Goal: Transaction & Acquisition: Download file/media

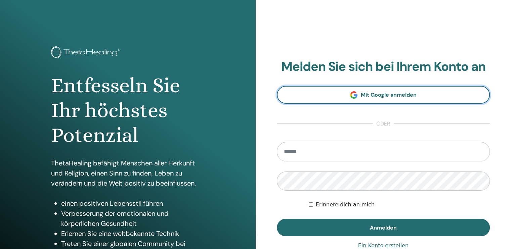
click at [340, 96] on link "Mit Google anmelden" at bounding box center [383, 95] width 213 height 18
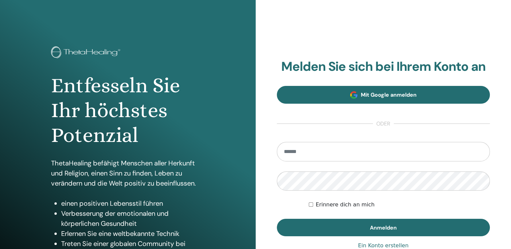
click at [433, 102] on section "Melden Sie sich bei Ihrem Konto an Mit Google anmelden oder Erinnere dich an mi…" at bounding box center [383, 147] width 213 height 177
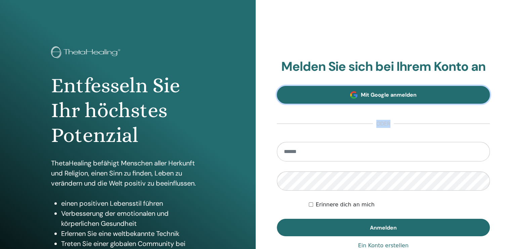
click at [433, 102] on link "Mit Google anmelden" at bounding box center [383, 95] width 213 height 18
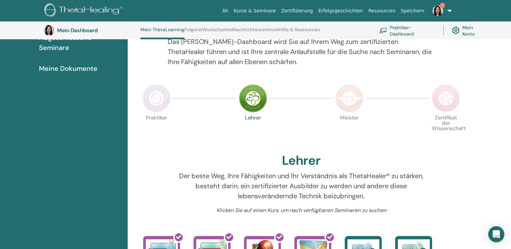
scroll to position [105, 0]
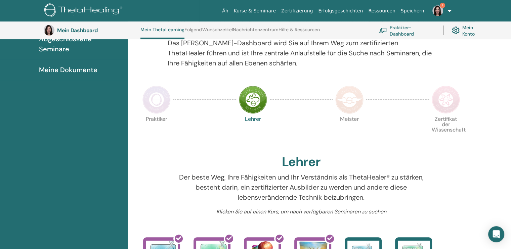
click at [152, 101] on img at bounding box center [156, 100] width 28 height 28
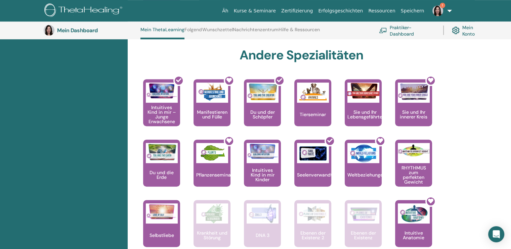
scroll to position [361, 0]
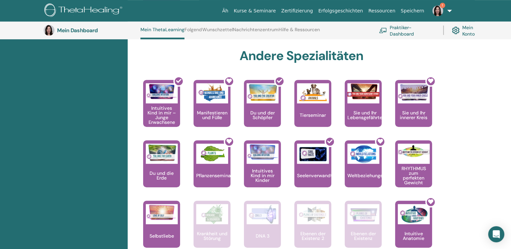
click at [441, 53] on div "Hallo, Sabrina Ihre Reise beginnt hier; Willkommen im ThetaLearning-Hauptquarti…" at bounding box center [301, 30] width 339 height 599
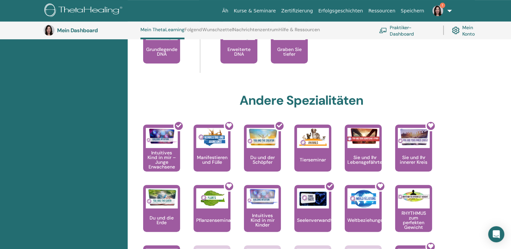
scroll to position [316, 0]
click at [449, 10] on link "1" at bounding box center [441, 11] width 28 height 22
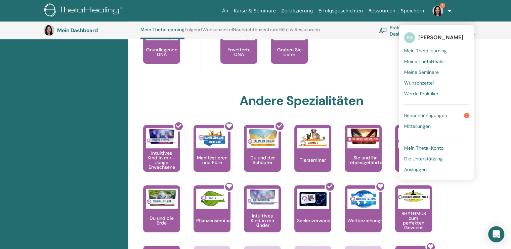
click at [437, 116] on font "Benachrichtigungen" at bounding box center [425, 116] width 43 height 6
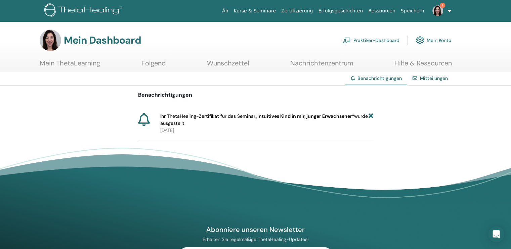
click at [368, 115] on span "Ihr ThetaHealing-Zertifikat für das Seminar „Intuitives Kind in mir, junger Erw…" at bounding box center [264, 120] width 208 height 14
drag, startPoint x: 368, startPoint y: 115, endPoint x: 371, endPoint y: 116, distance: 3.5
click at [371, 116] on div "Ihr ThetaHealing-Zertifikat für das Seminar „Intuitives Kind in mir, junger Erw…" at bounding box center [266, 120] width 213 height 14
click at [371, 116] on icon at bounding box center [370, 120] width 5 height 14
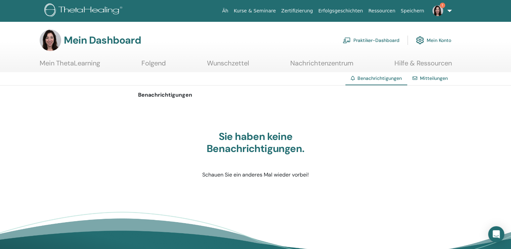
click at [46, 63] on font "Mein ThetaLearning" at bounding box center [70, 63] width 60 height 9
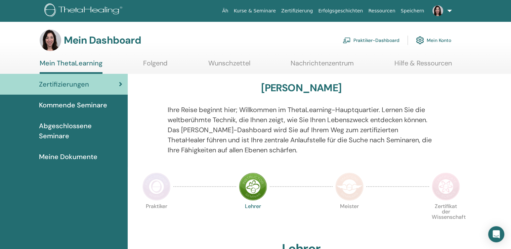
click at [310, 13] on font "Zertifizierung" at bounding box center [297, 10] width 32 height 5
click at [81, 126] on font "Abgeschlossene Seminare" at bounding box center [65, 131] width 53 height 19
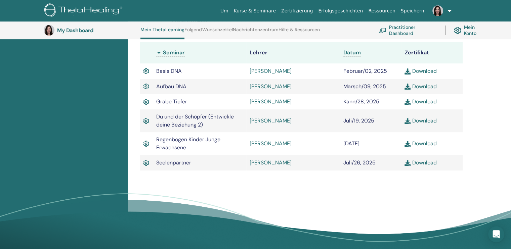
scroll to position [208, 0]
click at [419, 142] on link "Download" at bounding box center [421, 143] width 32 height 7
click at [507, 116] on div "Abgeschlossene Seminare Nachfolgend finden Sie Ihre abgeschlossenen Seminare. W…" at bounding box center [319, 71] width 383 height 377
drag, startPoint x: 189, startPoint y: 149, endPoint x: 156, endPoint y: 138, distance: 34.6
click at [156, 138] on td "Regenbogen Kinder Junge Erwachsene" at bounding box center [200, 143] width 94 height 23
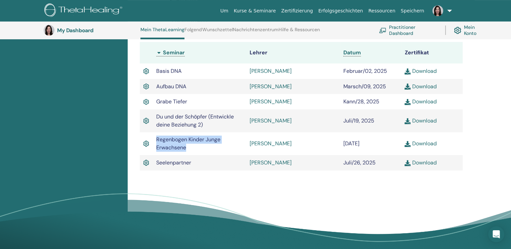
copy span "Regenbogen Kinder Junge Erwachsene"
click at [99, 80] on div "Zertifizierungen Kommende Seminare Abgeschlossene Seminare Meine Dokumente" at bounding box center [64, 71] width 128 height 377
